Goal: Task Accomplishment & Management: Manage account settings

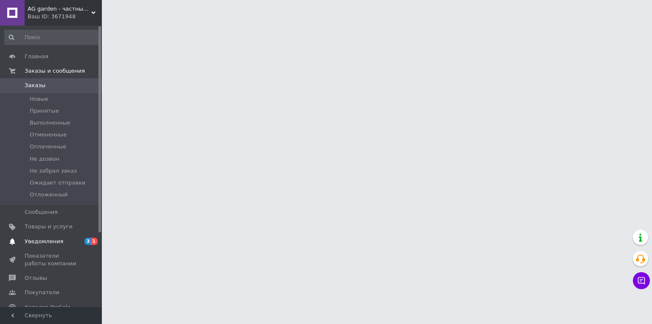
click at [50, 242] on span "Уведомления" at bounding box center [44, 241] width 39 height 8
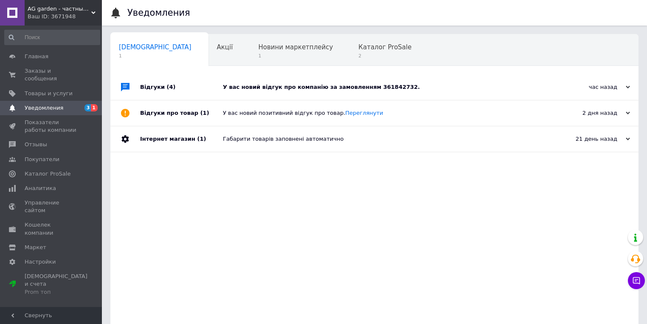
click at [364, 85] on div "У вас новий відгук про компанію за замовленням 361842732." at bounding box center [384, 87] width 322 height 8
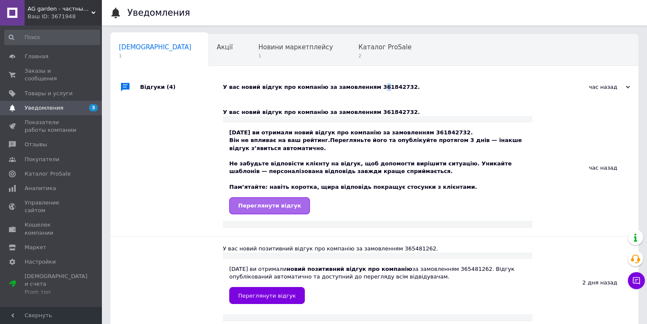
click at [260, 211] on link "Переглянути відгук" at bounding box center [269, 205] width 81 height 17
click at [42, 71] on span "Заказы и сообщения" at bounding box center [52, 74] width 54 height 15
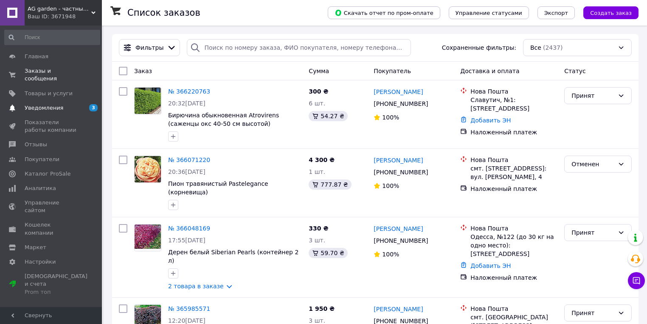
click at [48, 104] on span "Уведомления" at bounding box center [44, 108] width 39 height 8
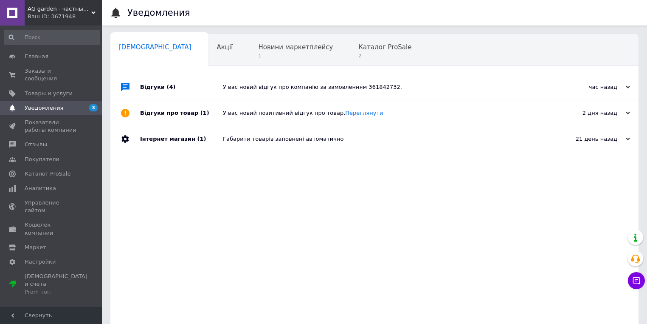
click at [370, 90] on div "У вас новий відгук про компанію за замовленням 361842732." at bounding box center [384, 87] width 322 height 8
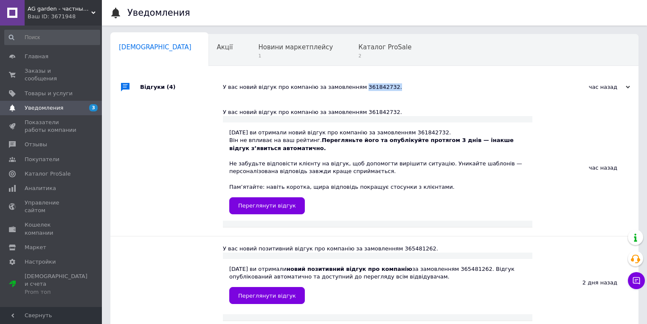
drag, startPoint x: 352, startPoint y: 87, endPoint x: 392, endPoint y: 87, distance: 40.8
click at [392, 87] on div "У вас новий відгук про компанію за замовленням 361842732." at bounding box center [384, 87] width 322 height 8
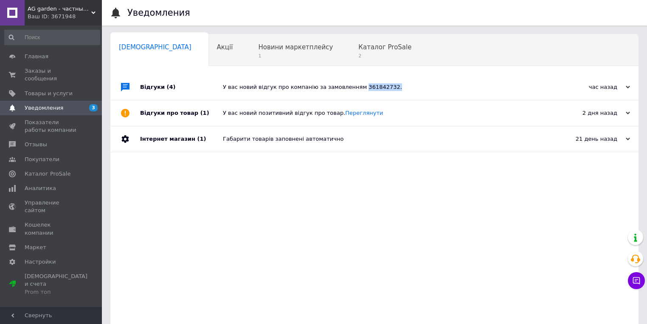
copy div "361842732."
click at [55, 73] on span "Заказы и сообщения" at bounding box center [52, 74] width 54 height 15
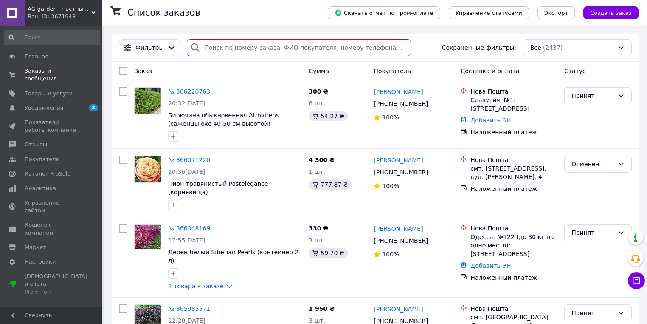
click at [251, 49] on input "search" at bounding box center [299, 47] width 224 height 17
paste input "361842732."
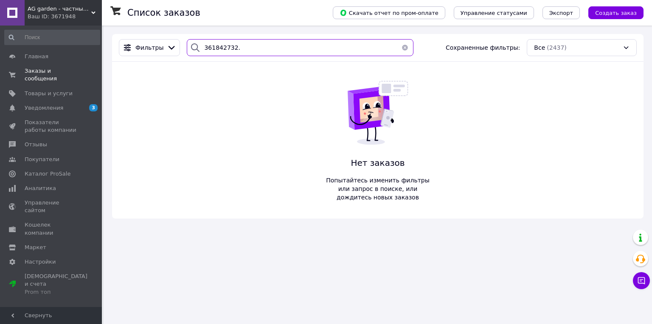
type input "361842732."
click at [194, 46] on icon at bounding box center [195, 47] width 10 height 10
click at [79, 66] on link "Заказы и сообщения 0 0" at bounding box center [52, 75] width 104 height 22
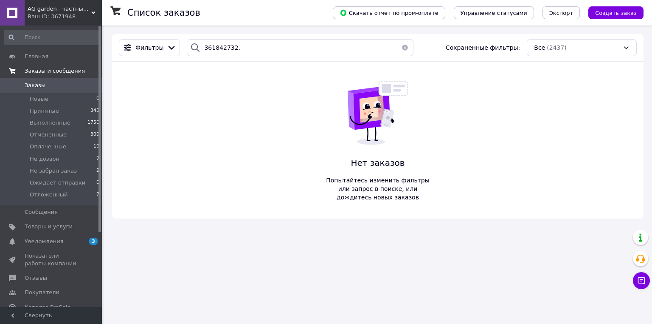
click at [70, 72] on span "Заказы и сообщения" at bounding box center [55, 71] width 60 height 8
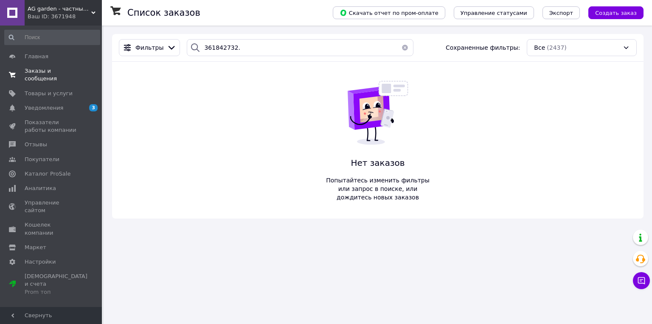
click at [57, 71] on span "Заказы и сообщения" at bounding box center [52, 74] width 54 height 15
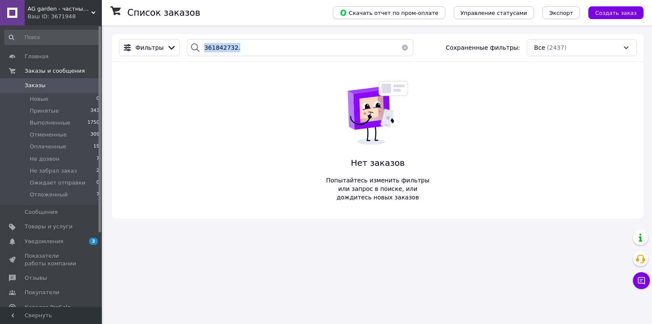
drag, startPoint x: 195, startPoint y: 45, endPoint x: 242, endPoint y: 46, distance: 46.7
click at [242, 46] on div "361842732." at bounding box center [300, 47] width 226 height 17
click at [242, 46] on input "361842732." at bounding box center [300, 47] width 226 height 17
click at [401, 46] on button "button" at bounding box center [405, 47] width 17 height 17
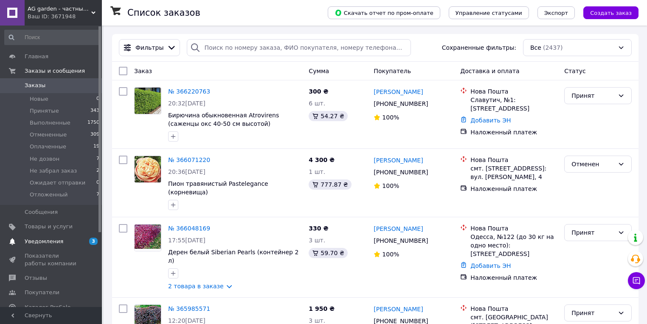
click at [35, 239] on span "Уведомления" at bounding box center [44, 241] width 39 height 8
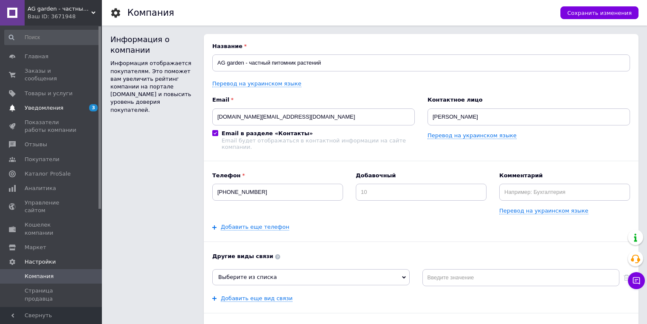
click at [61, 104] on span "Уведомления" at bounding box center [52, 108] width 54 height 8
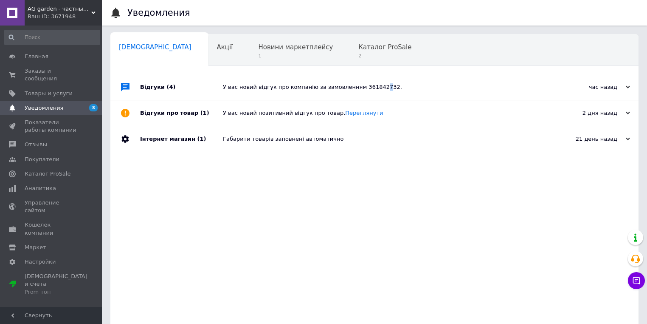
click at [370, 90] on div "У вас новий відгук про компанію за замовленням 361842732." at bounding box center [384, 87] width 322 height 8
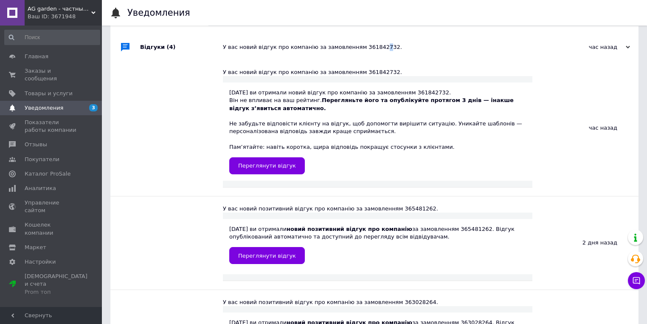
scroll to position [56, 0]
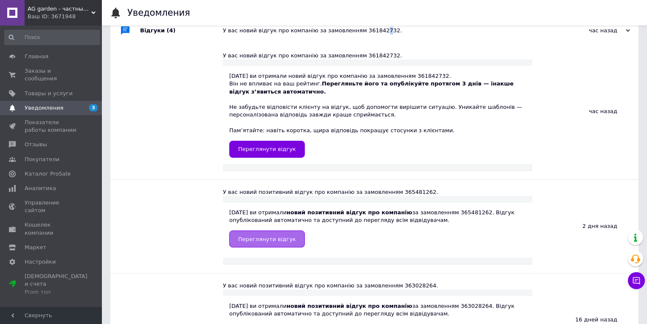
click at [258, 238] on span "Переглянути відгук" at bounding box center [267, 239] width 58 height 6
click at [396, 147] on div "Переглянути відгук" at bounding box center [377, 149] width 297 height 17
click at [591, 254] on div "2 дня назад" at bounding box center [586, 226] width 106 height 93
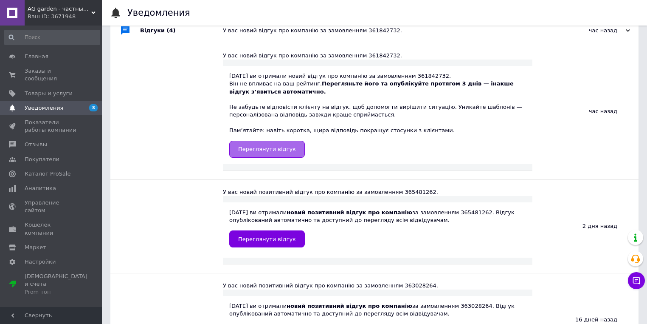
click at [290, 150] on link "Переглянути відгук" at bounding box center [267, 149] width 76 height 17
drag, startPoint x: 437, startPoint y: 71, endPoint x: 452, endPoint y: 88, distance: 23.5
click at [412, 78] on div "[DATE] ви отримали новий відгук про компанію за замовленням 361842732. Він не в…" at bounding box center [378, 115] width 310 height 98
click at [474, 76] on div "[DATE] ви отримали новий відгук про компанію за замовленням 361842732. Він не в…" at bounding box center [377, 114] width 297 height 85
click at [428, 72] on div "[DATE] ви отримали новий відгук про компанію за замовленням 361842732. Він не в…" at bounding box center [377, 114] width 297 height 85
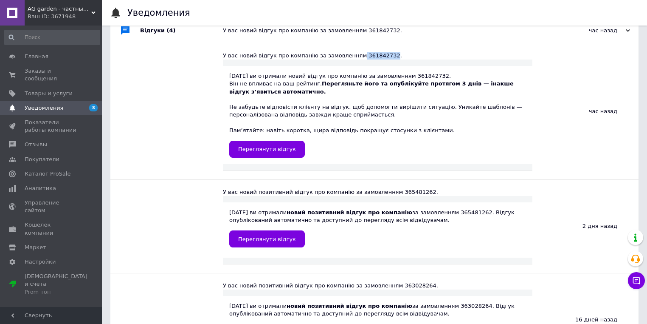
drag, startPoint x: 377, startPoint y: 54, endPoint x: 351, endPoint y: 54, distance: 25.9
click at [348, 56] on div "У вас новий відгук про компанію за замовленням 361842732." at bounding box center [378, 56] width 310 height 8
click at [353, 54] on div "У вас новий відгук про компанію за замовленням 361842732." at bounding box center [378, 56] width 310 height 8
copy div "361842732"
click at [50, 71] on span "Заказы и сообщения" at bounding box center [52, 74] width 54 height 15
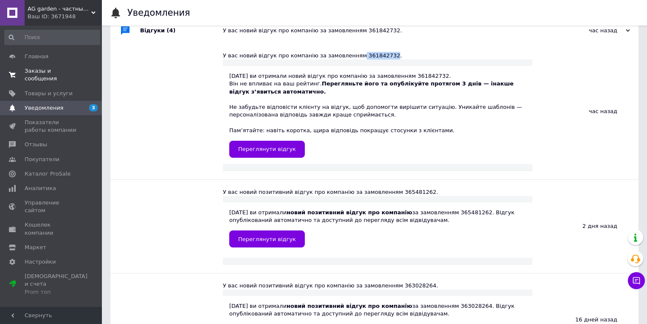
click at [50, 71] on span "Заказы и сообщения" at bounding box center [52, 74] width 54 height 15
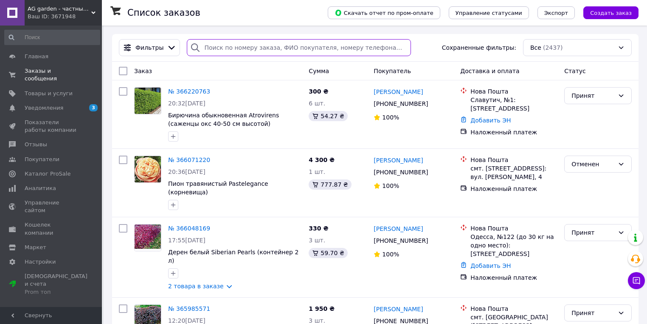
click at [254, 51] on input "search" at bounding box center [299, 47] width 224 height 17
paste input "361842732"
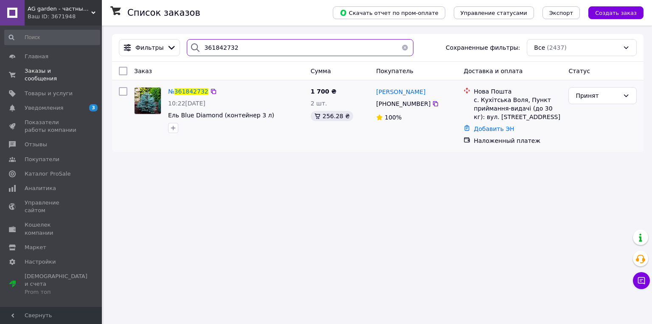
type input "361842732"
click at [146, 106] on img at bounding box center [148, 101] width 26 height 26
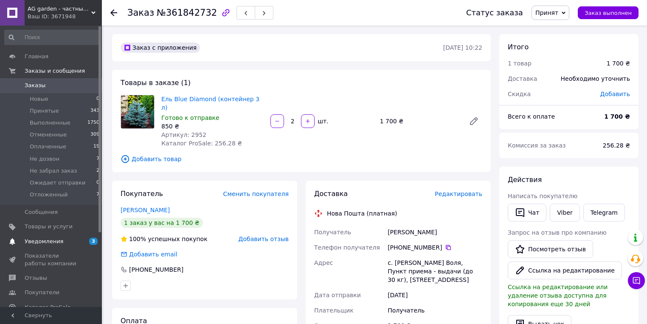
click at [45, 242] on span "Уведомления" at bounding box center [44, 241] width 39 height 8
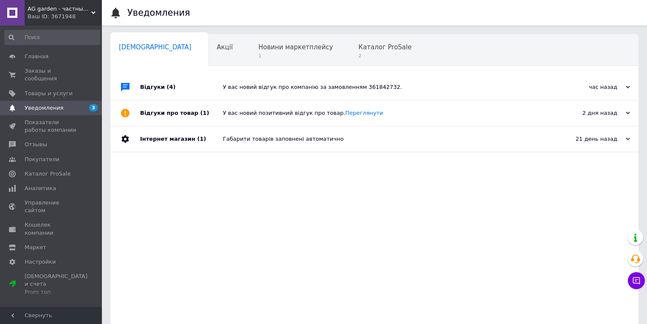
click at [360, 90] on div "У вас новий відгук про компанію за замовленням 361842732." at bounding box center [384, 87] width 322 height 8
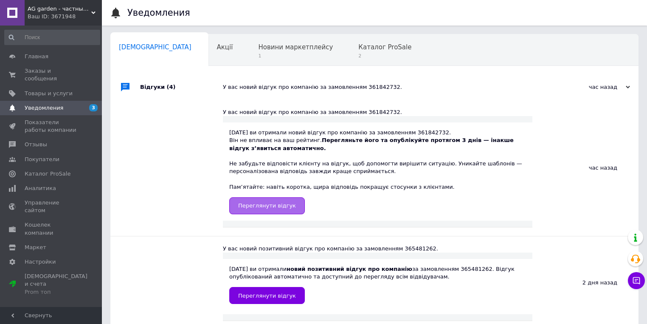
click at [262, 208] on span "Переглянути відгук" at bounding box center [267, 205] width 58 height 6
